Goal: Task Accomplishment & Management: Use online tool/utility

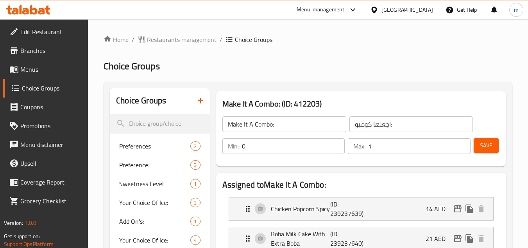
scroll to position [1660, 0]
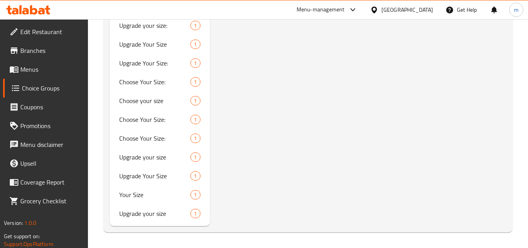
click at [29, 15] on div at bounding box center [28, 10] width 57 height 16
click at [43, 10] on icon at bounding box center [41, 11] width 7 height 7
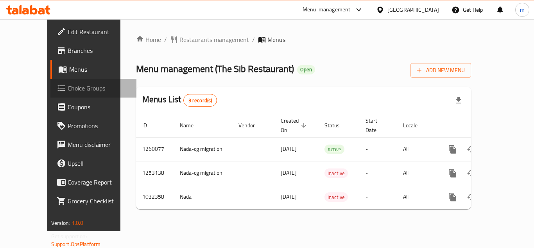
click at [68, 91] on span "Choice Groups" at bounding box center [99, 87] width 63 height 9
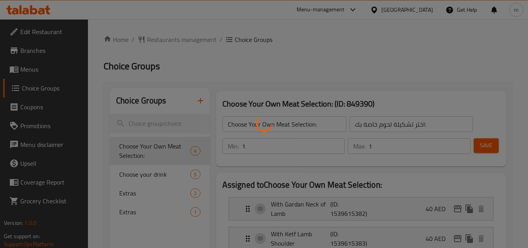
click at [144, 173] on div at bounding box center [264, 124] width 528 height 248
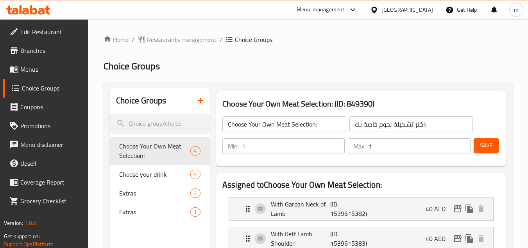
click at [139, 174] on span "Choose your drink" at bounding box center [154, 173] width 71 height 9
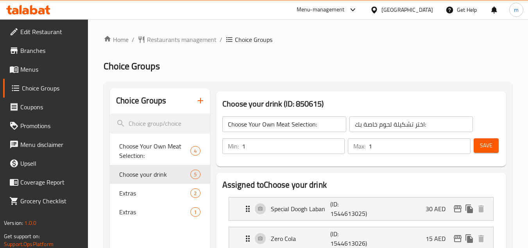
type input "Choose your drink"
type input "[PERSON_NAME]"
type input "0"
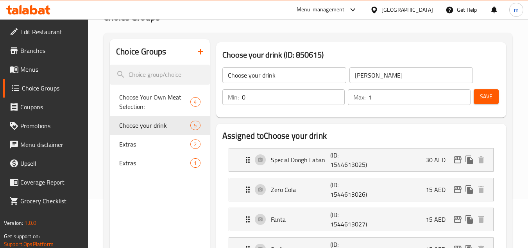
scroll to position [40, 0]
